Goal: Task Accomplishment & Management: Manage account settings

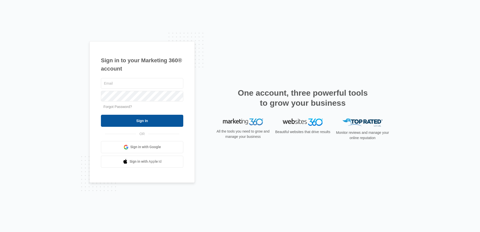
type input "[EMAIL_ADDRESS][DOMAIN_NAME]"
click at [154, 121] on input "Sign In" at bounding box center [142, 121] width 82 height 12
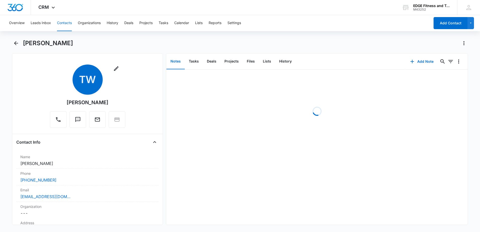
click at [67, 24] on button "Contacts" at bounding box center [64, 23] width 15 height 16
